Goal: Task Accomplishment & Management: Manage account settings

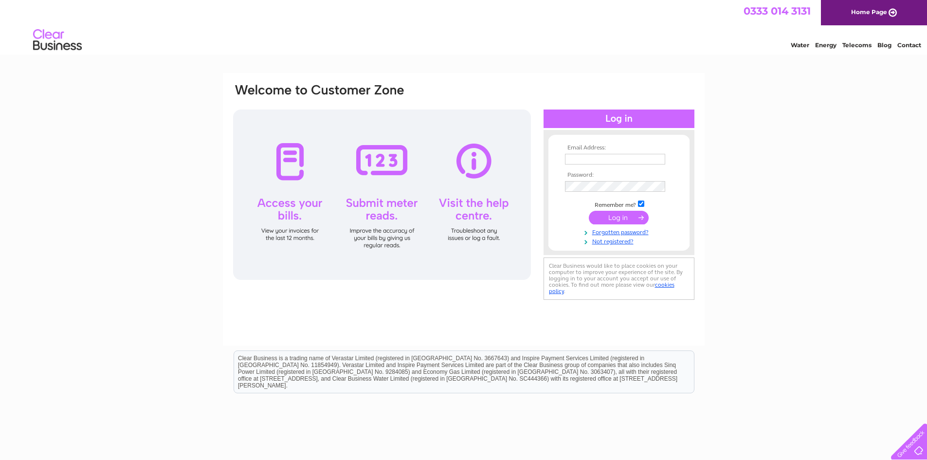
click at [609, 157] on input "text" at bounding box center [615, 159] width 100 height 11
type input "[EMAIL_ADDRESS][DOMAIN_NAME]"
click at [603, 214] on input "submit" at bounding box center [619, 219] width 60 height 14
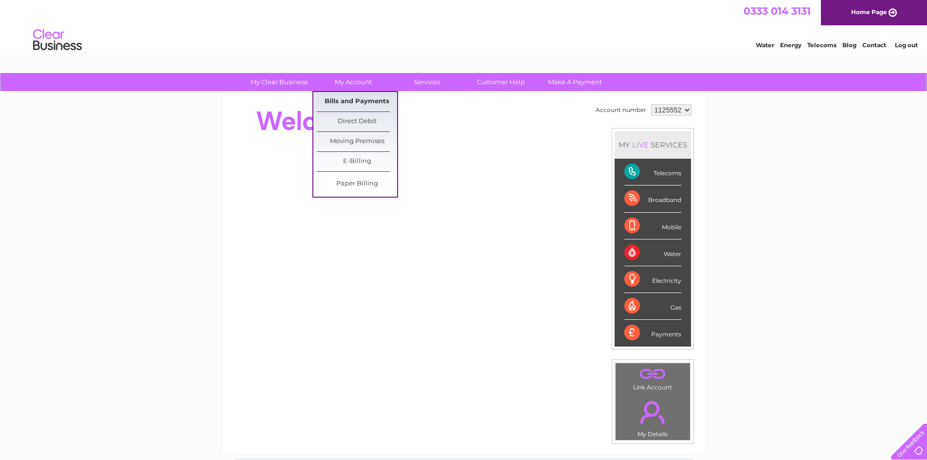
click at [350, 100] on link "Bills and Payments" at bounding box center [357, 101] width 80 height 19
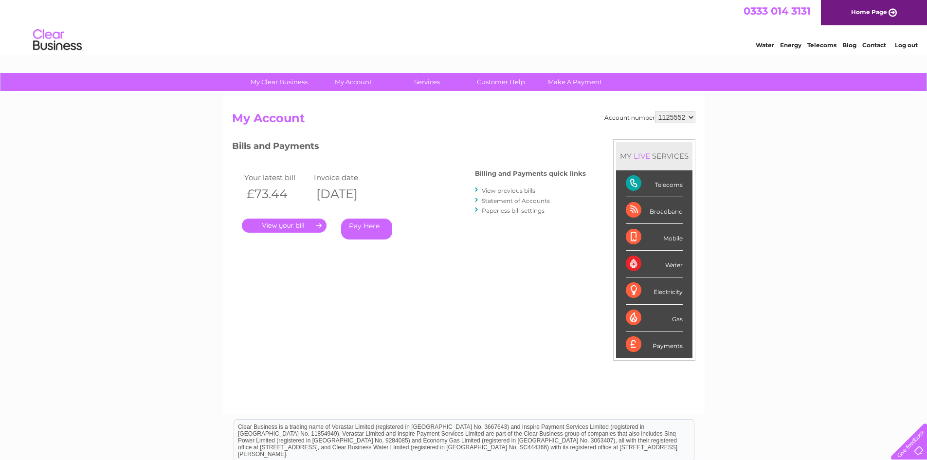
click at [675, 115] on select "1125552" at bounding box center [675, 117] width 40 height 12
click at [280, 219] on link "." at bounding box center [284, 225] width 85 height 14
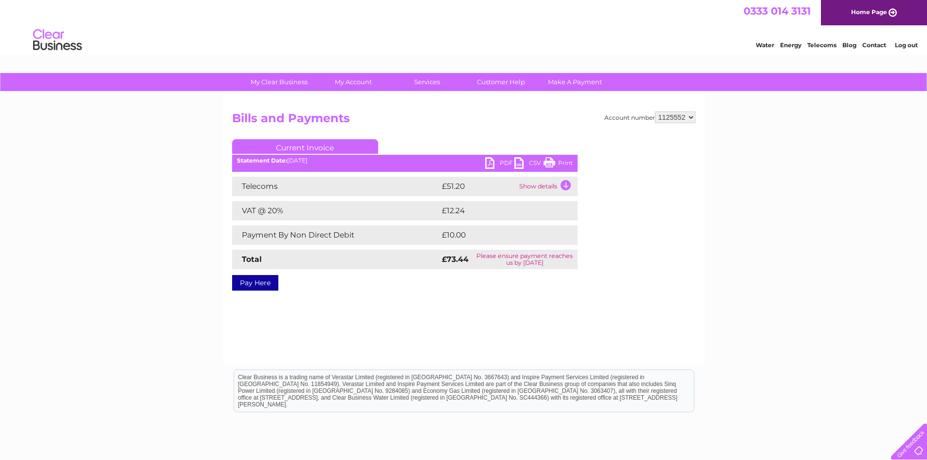
click at [500, 163] on link "PDF" at bounding box center [499, 164] width 29 height 14
